Goal: Information Seeking & Learning: Learn about a topic

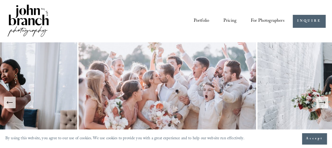
click at [0, 0] on span "Education" at bounding box center [0, 0] width 0 height 0
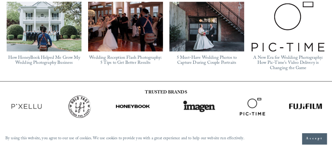
scroll to position [531, 0]
